Goal: Task Accomplishment & Management: Complete application form

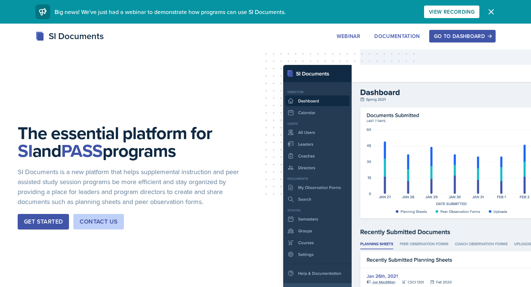
click at [441, 34] on div "Go to Dashboard" at bounding box center [462, 36] width 57 height 6
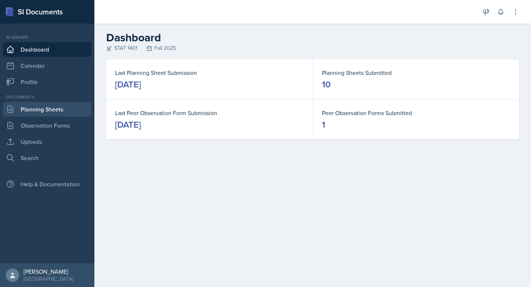
click at [53, 105] on link "Planning Sheets" at bounding box center [47, 109] width 89 height 15
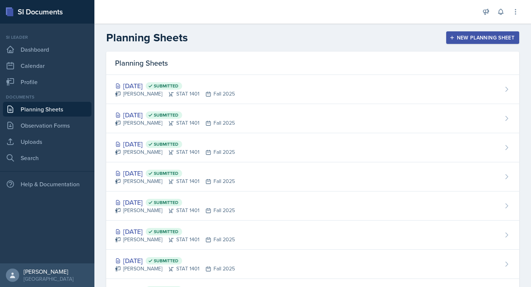
click at [482, 36] on div "New Planning Sheet" at bounding box center [482, 38] width 63 height 6
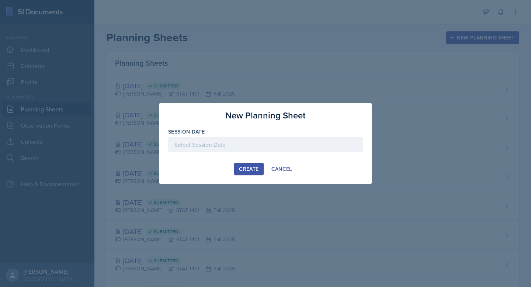
click at [235, 143] on div at bounding box center [265, 144] width 195 height 15
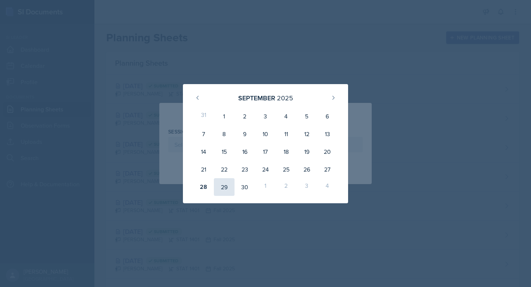
click at [217, 186] on div "29" at bounding box center [224, 187] width 21 height 18
type input "[DATE]"
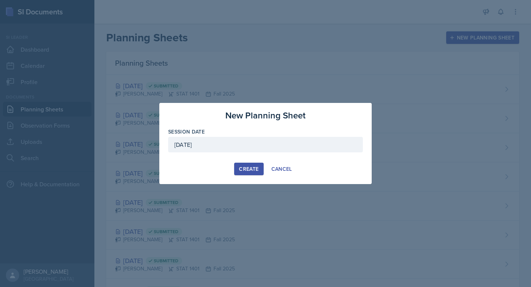
click at [257, 169] on div "Create" at bounding box center [249, 169] width 20 height 6
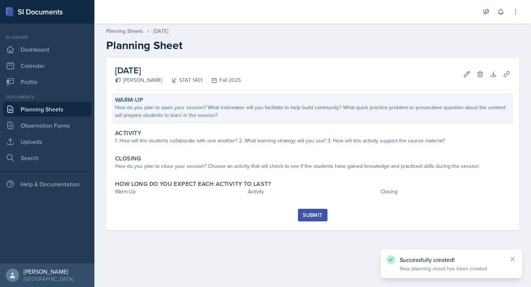
click at [228, 114] on div "How do you plan to open your session? What icebreaker will you facilitate to he…" at bounding box center [312, 111] width 395 height 15
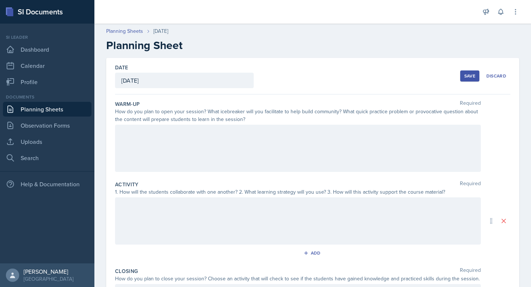
click at [197, 122] on div "How do you plan to open your session? What icebreaker will you facilitate to he…" at bounding box center [298, 115] width 366 height 15
click at [197, 134] on div at bounding box center [298, 148] width 366 height 47
drag, startPoint x: 185, startPoint y: 150, endPoint x: 176, endPoint y: 143, distance: 11.3
click at [176, 143] on div "Cancelled, Test." at bounding box center [298, 148] width 366 height 47
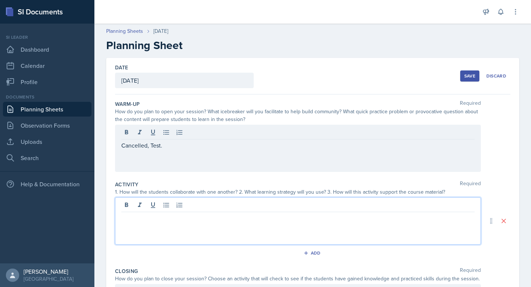
click at [176, 208] on div at bounding box center [298, 220] width 366 height 47
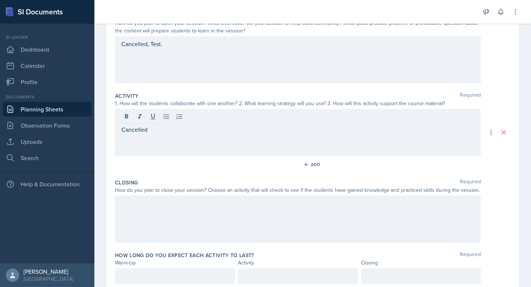
click at [171, 215] on div at bounding box center [298, 218] width 366 height 47
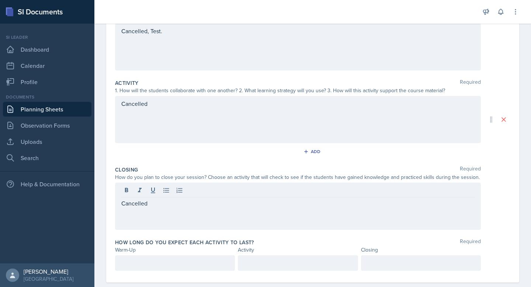
click at [162, 109] on div "Cancelled" at bounding box center [298, 119] width 366 height 47
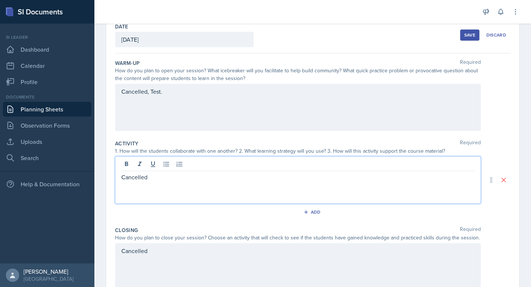
click at [167, 91] on p "Cancelled, Test." at bounding box center [297, 91] width 353 height 9
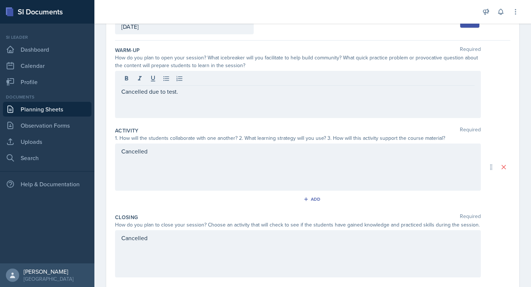
click at [187, 158] on div "Cancelled" at bounding box center [298, 166] width 366 height 47
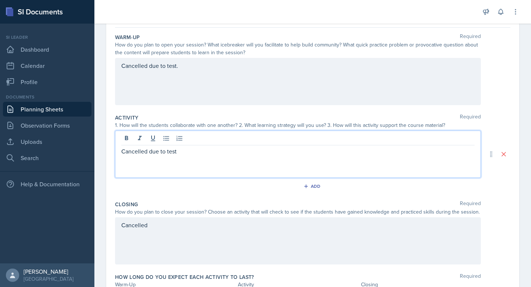
click at [172, 232] on div "Cancelled" at bounding box center [298, 240] width 366 height 47
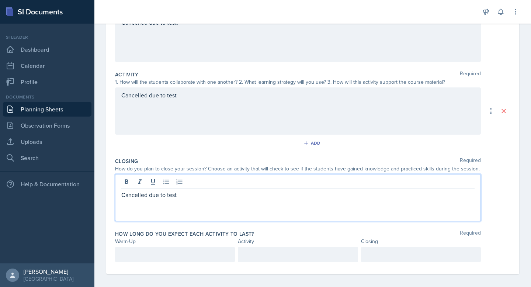
scroll to position [115, 0]
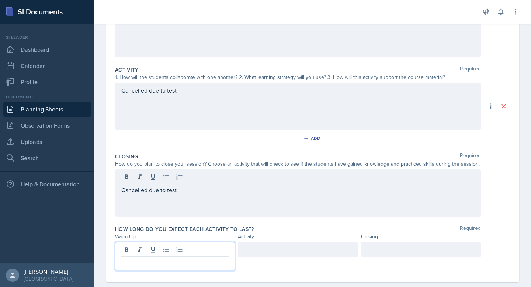
click at [156, 258] on p at bounding box center [174, 262] width 107 height 9
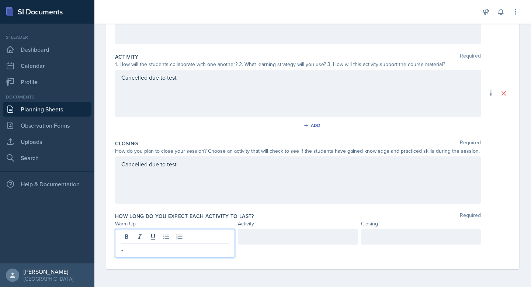
click at [267, 240] on div at bounding box center [298, 236] width 120 height 15
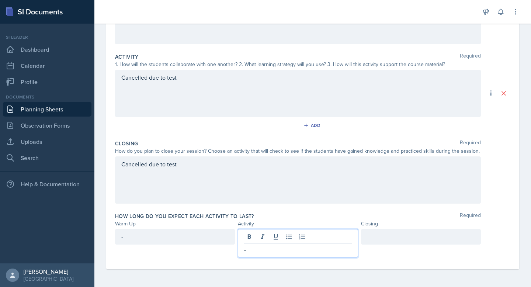
click at [371, 237] on div at bounding box center [421, 236] width 120 height 15
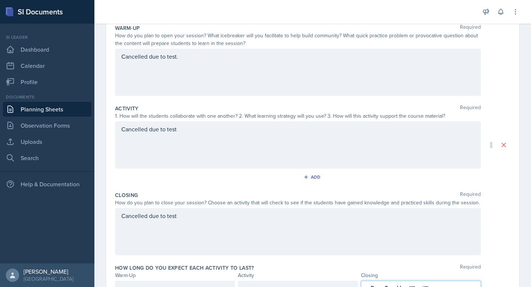
scroll to position [0, 0]
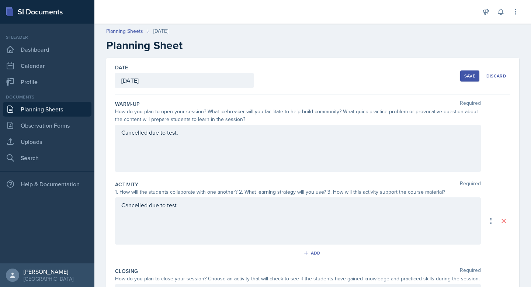
click at [479, 76] on button "Save" at bounding box center [469, 75] width 19 height 11
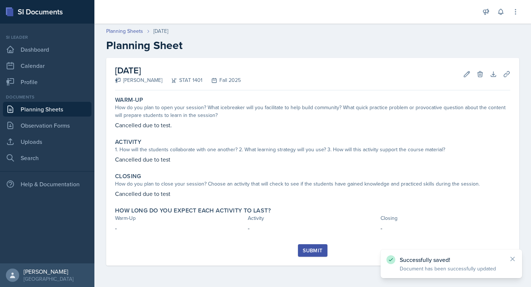
click at [325, 249] on button "Submit" at bounding box center [312, 250] width 29 height 13
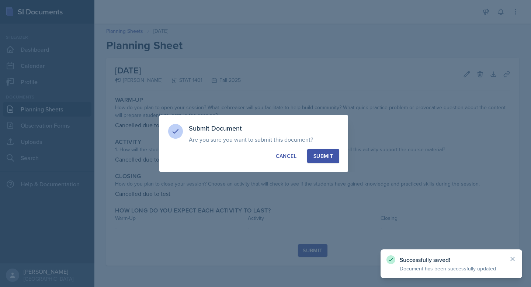
click at [330, 153] on div "Submit" at bounding box center [323, 155] width 20 height 7
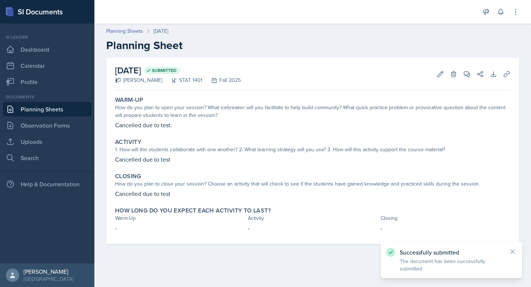
click at [53, 107] on link "Planning Sheets" at bounding box center [47, 109] width 89 height 15
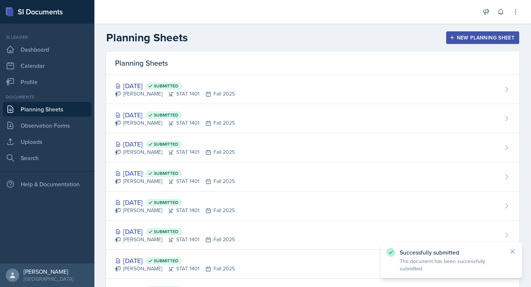
click at [463, 39] on div "New Planning Sheet" at bounding box center [482, 38] width 63 height 6
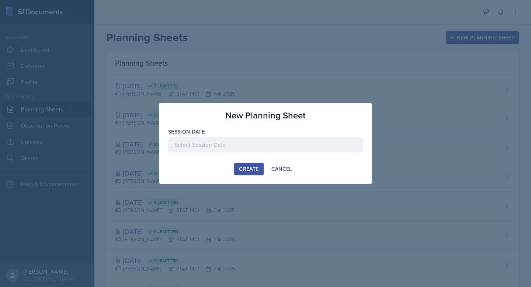
click at [260, 142] on div at bounding box center [265, 144] width 195 height 15
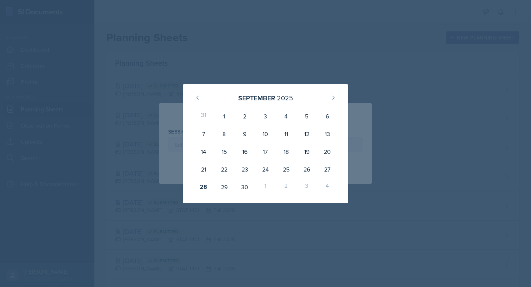
click at [327, 97] on div "[DATE]" at bounding box center [266, 98] width 148 height 16
click at [330, 97] on button at bounding box center [334, 98] width 12 height 12
click at [288, 111] on div "2" at bounding box center [286, 116] width 21 height 18
type input "[DATE]"
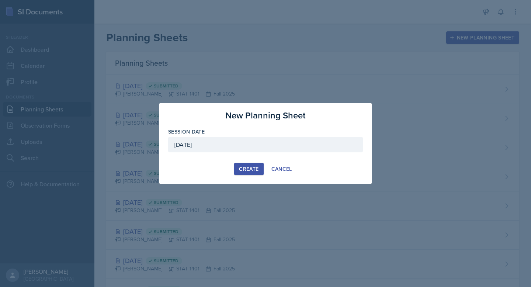
click at [248, 169] on div "Create" at bounding box center [249, 169] width 20 height 6
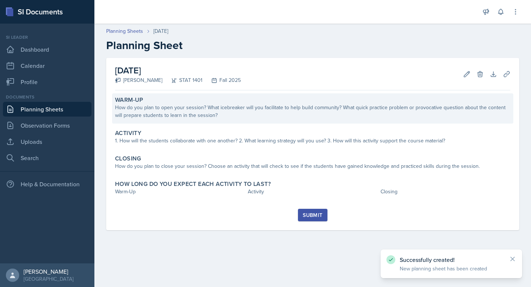
click at [188, 114] on div "How do you plan to open your session? What icebreaker will you facilitate to he…" at bounding box center [312, 111] width 395 height 15
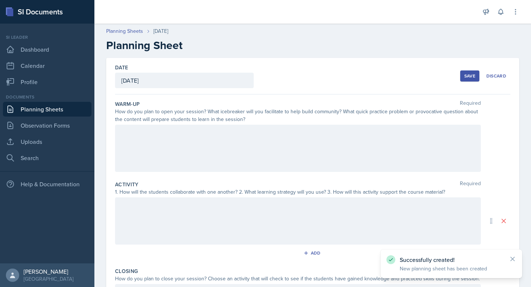
click at [130, 220] on div at bounding box center [298, 220] width 366 height 47
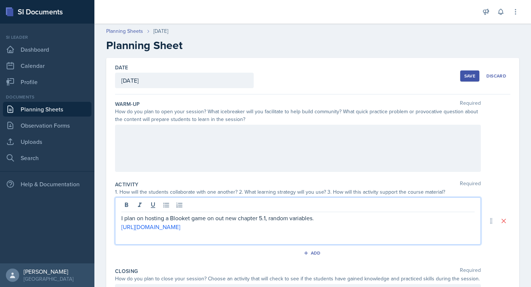
click at [336, 224] on p "[URL][DOMAIN_NAME]" at bounding box center [297, 226] width 353 height 9
click at [325, 221] on p "I plan on hosting a Blooket game on out new chapter 5.1, random variables." at bounding box center [297, 218] width 353 height 9
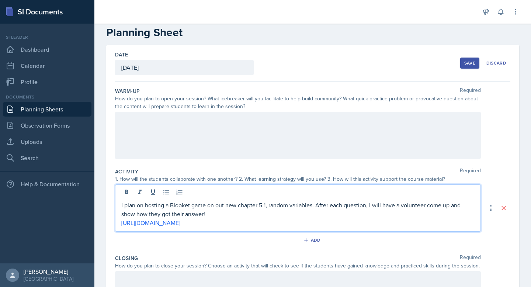
scroll to position [14, 0]
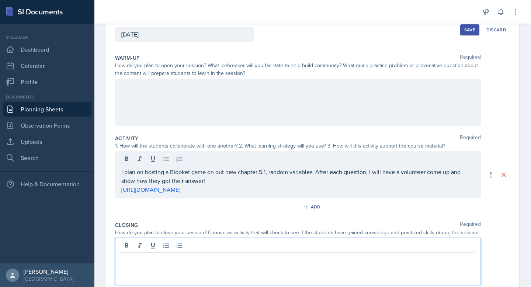
click at [287, 254] on p at bounding box center [297, 258] width 353 height 9
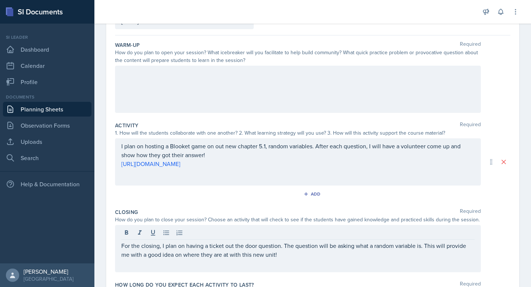
click at [312, 80] on div at bounding box center [298, 89] width 366 height 47
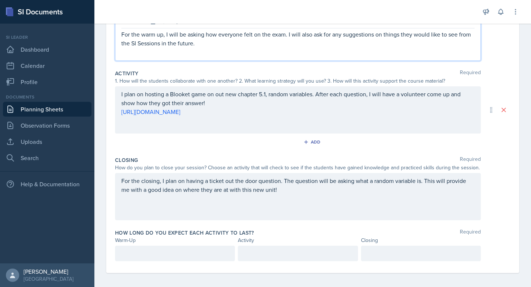
scroll to position [115, 0]
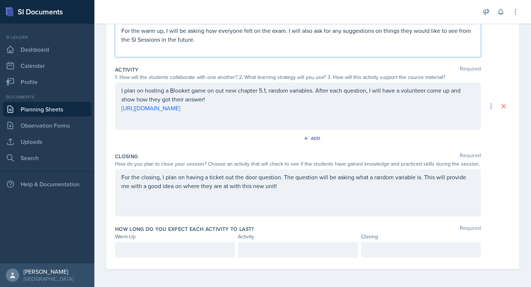
click at [172, 246] on p at bounding box center [174, 249] width 107 height 9
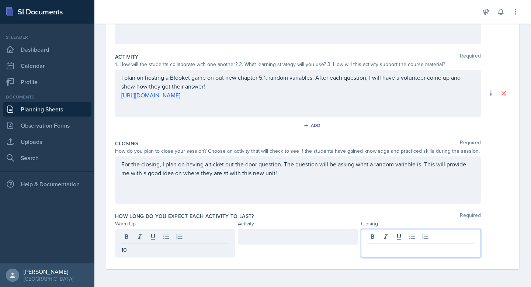
click at [419, 236] on div at bounding box center [421, 243] width 120 height 28
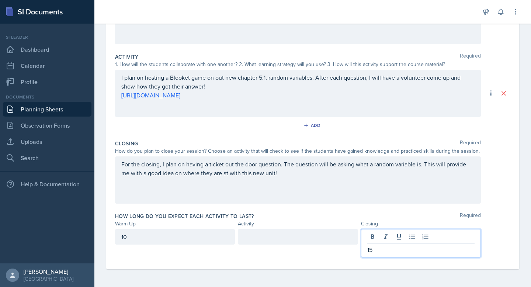
click at [161, 239] on div "10" at bounding box center [175, 236] width 120 height 15
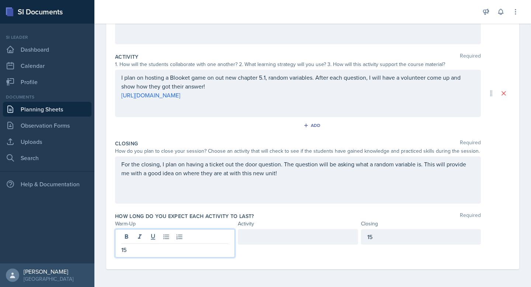
click at [250, 239] on div at bounding box center [298, 236] width 120 height 15
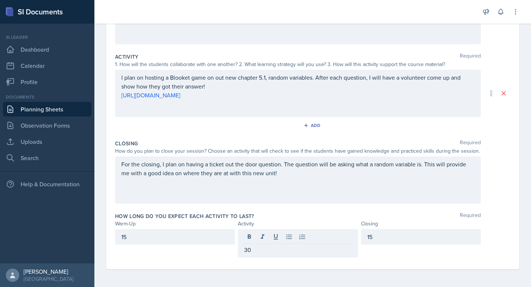
click at [257, 211] on div "How long do you expect each activity to last? Required Warm-Up Activity Closing…" at bounding box center [312, 236] width 395 height 54
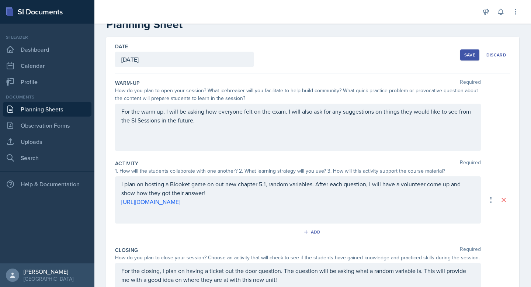
scroll to position [0, 0]
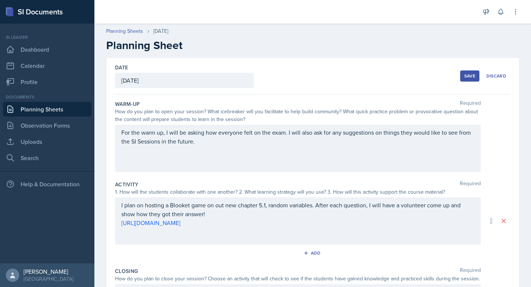
click at [465, 77] on div "Save" at bounding box center [469, 76] width 11 height 6
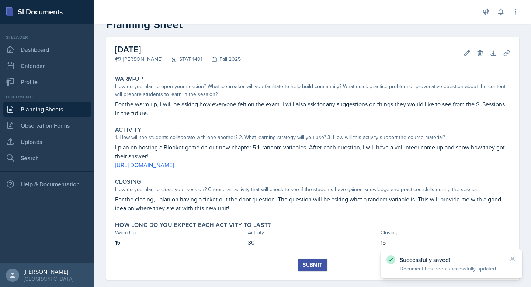
scroll to position [31, 0]
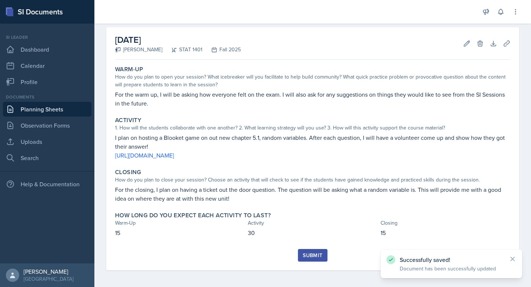
click at [305, 258] on div "Submit" at bounding box center [313, 255] width 20 height 6
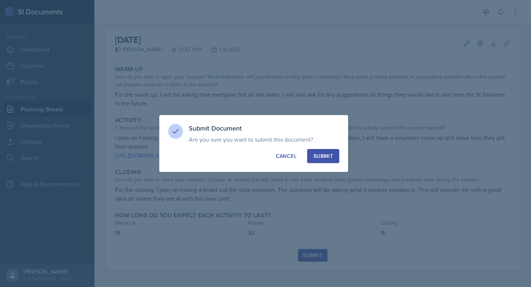
click at [318, 156] on div "Submit" at bounding box center [323, 155] width 20 height 7
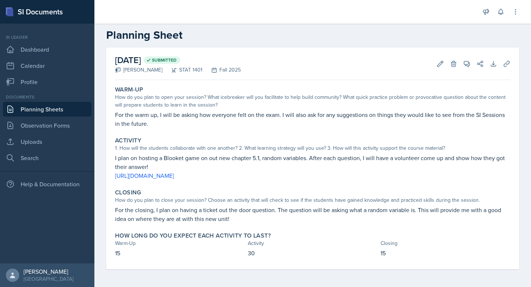
click at [46, 149] on div "Documents Planning Sheets Observation Forms Uploads Search" at bounding box center [47, 130] width 89 height 72
click at [46, 146] on link "Uploads" at bounding box center [47, 141] width 89 height 15
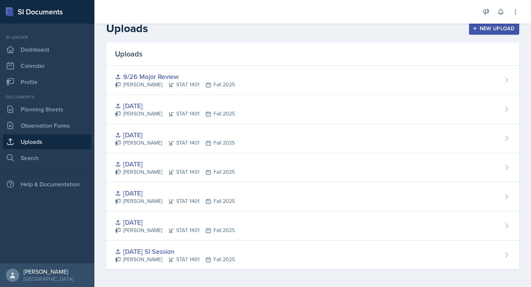
scroll to position [9, 0]
click at [481, 34] on button "New Upload" at bounding box center [494, 28] width 51 height 13
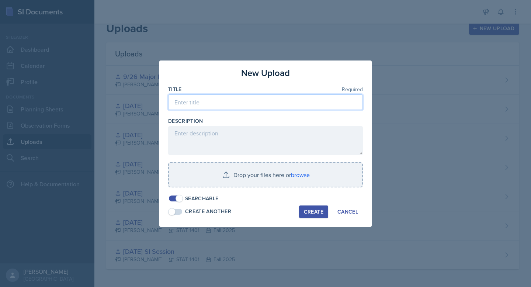
click at [243, 102] on input at bounding box center [265, 101] width 195 height 15
type input "10/2"
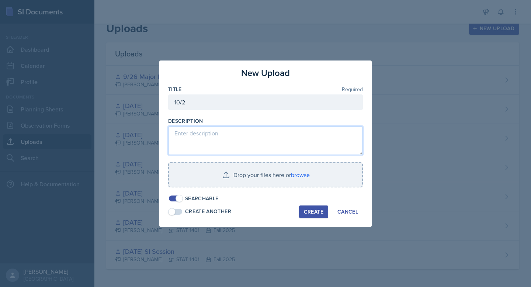
click at [229, 136] on textarea at bounding box center [265, 140] width 195 height 29
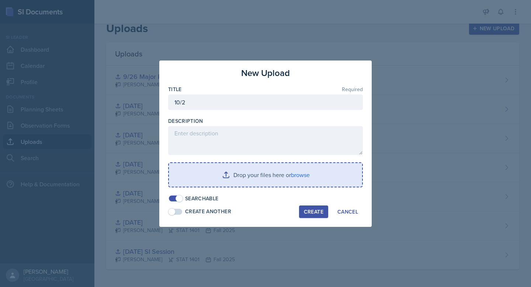
click at [242, 174] on input "file" at bounding box center [265, 175] width 193 height 24
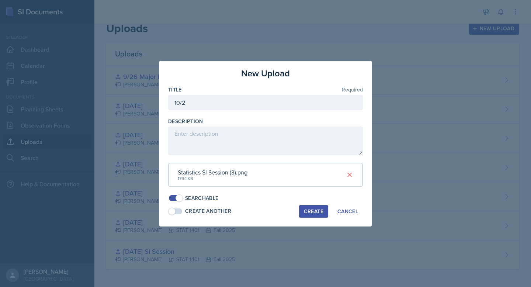
click at [311, 208] on div "Create" at bounding box center [314, 211] width 20 height 6
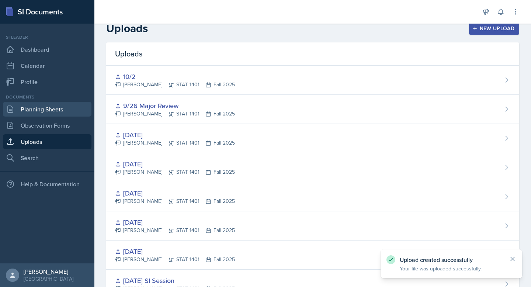
click at [61, 109] on link "Planning Sheets" at bounding box center [47, 109] width 89 height 15
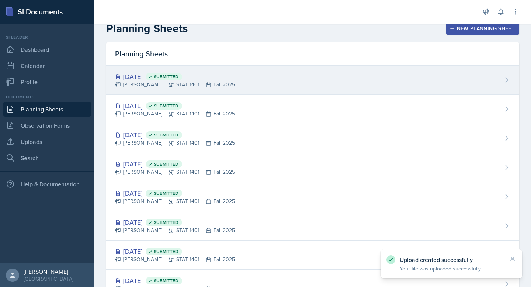
click at [495, 82] on div "[DATE] Submitted [PERSON_NAME] STAT 1401 Fall 2025" at bounding box center [312, 80] width 413 height 29
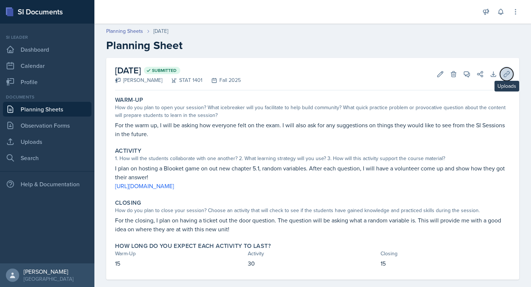
click at [504, 77] on icon at bounding box center [506, 73] width 7 height 7
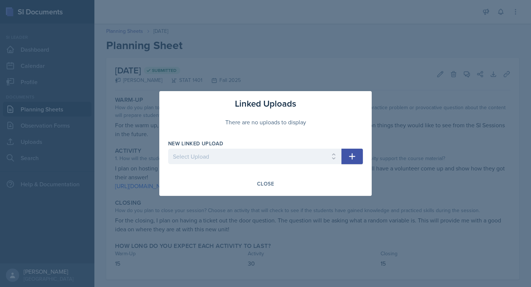
click at [267, 164] on div at bounding box center [254, 167] width 173 height 7
click at [269, 158] on select "Select Upload [DATE] [DATE] SI Session [DATE] [DATE] September 15 [DATE] 9/26 M…" at bounding box center [254, 156] width 173 height 15
select select "8b8df49c-5f4b-429a-900f-0ffa36b183a7"
click at [168, 149] on select "Select Upload [DATE] [DATE] SI Session [DATE] [DATE] September 15 [DATE] 9/26 M…" at bounding box center [254, 156] width 173 height 15
click at [354, 152] on icon "button" at bounding box center [352, 156] width 9 height 9
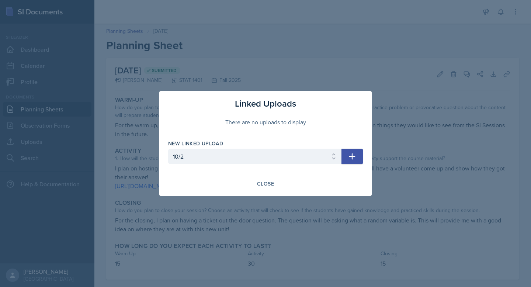
select select
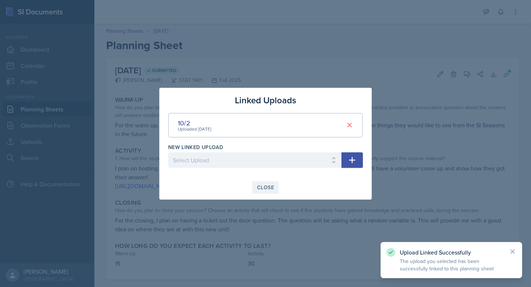
click at [269, 187] on div "Close" at bounding box center [265, 187] width 17 height 6
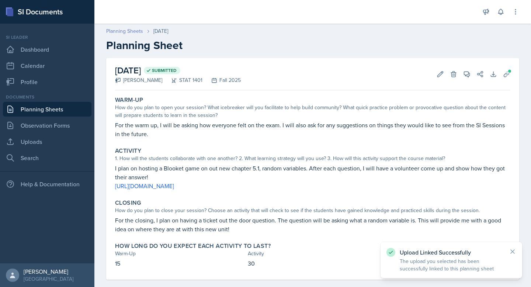
click at [139, 31] on link "Planning Sheets" at bounding box center [124, 31] width 37 height 8
